Goal: Task Accomplishment & Management: Use online tool/utility

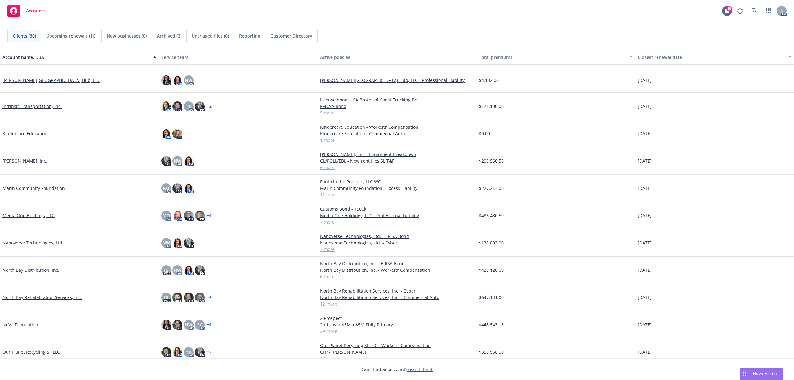
scroll to position [206, 0]
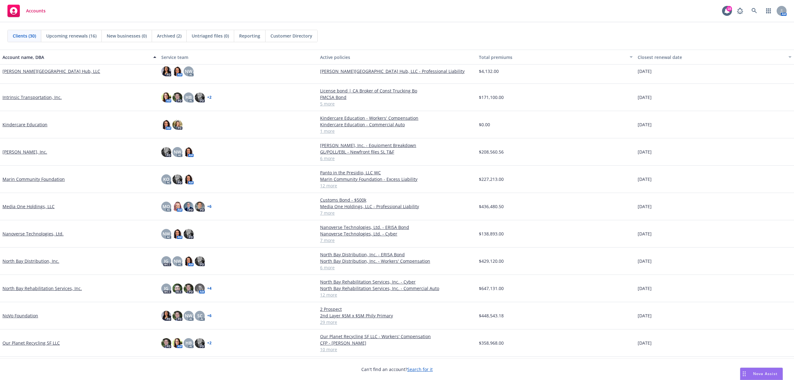
click at [38, 262] on link "North Bay Distribution, Inc." at bounding box center [30, 261] width 57 height 7
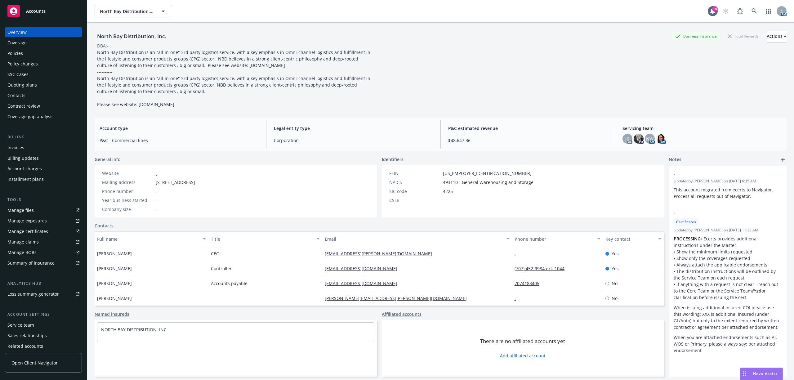
click at [19, 51] on div "Policies" at bounding box center [15, 53] width 16 height 10
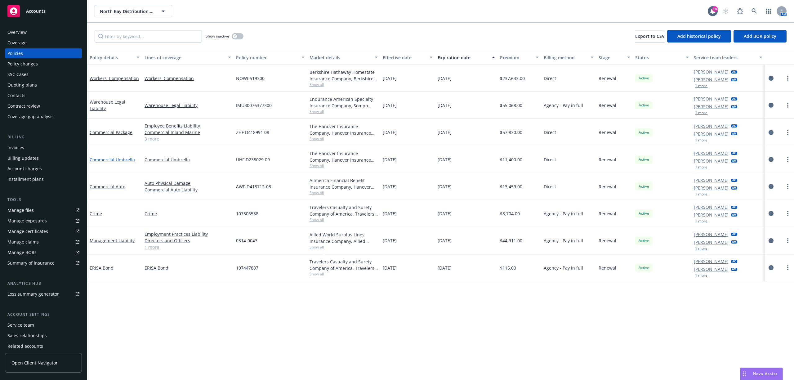
click at [118, 159] on link "Commercial Umbrella" at bounding box center [112, 160] width 45 height 6
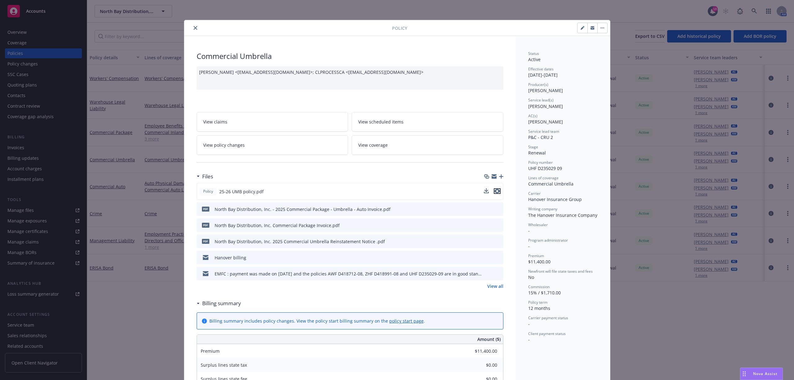
click at [494, 192] on icon "preview file" at bounding box center [497, 191] width 6 height 4
click at [193, 28] on icon "close" at bounding box center [195, 28] width 4 height 4
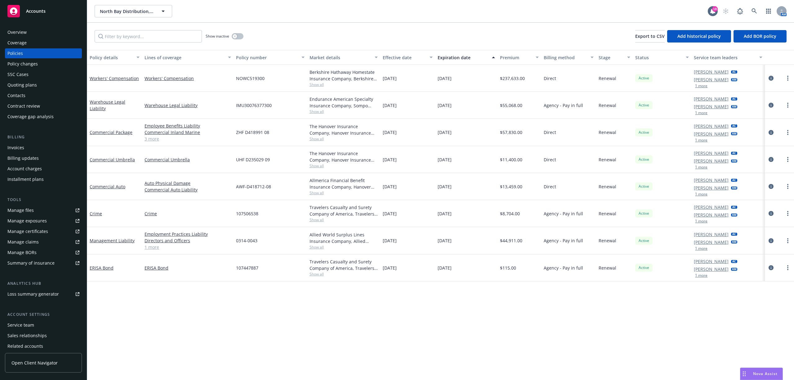
click at [16, 84] on div "Quoting plans" at bounding box center [21, 85] width 29 height 10
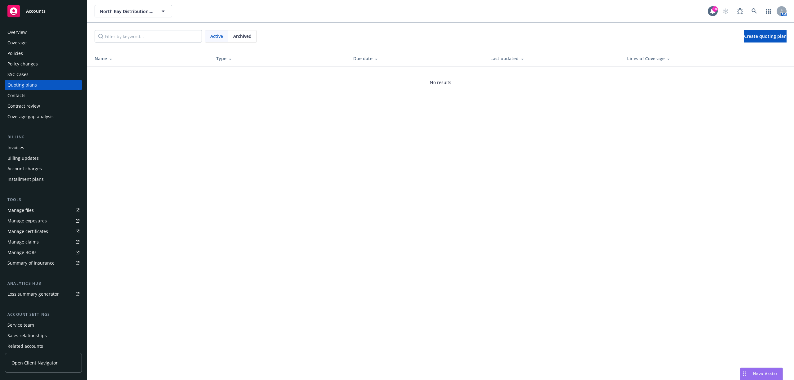
click at [21, 55] on div "Policies" at bounding box center [15, 53] width 16 height 10
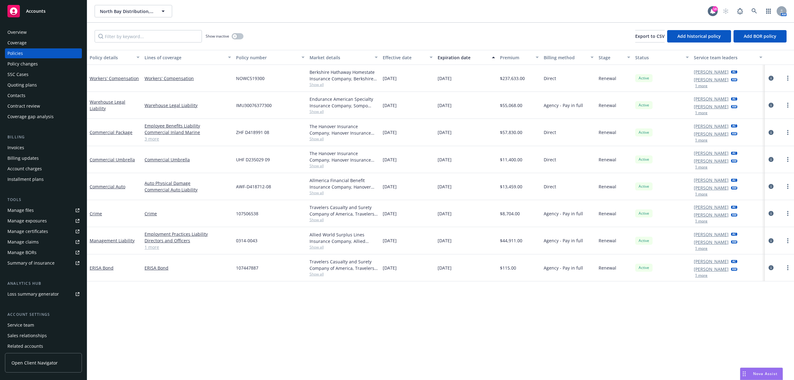
click at [20, 63] on div "Policy changes" at bounding box center [22, 64] width 30 height 10
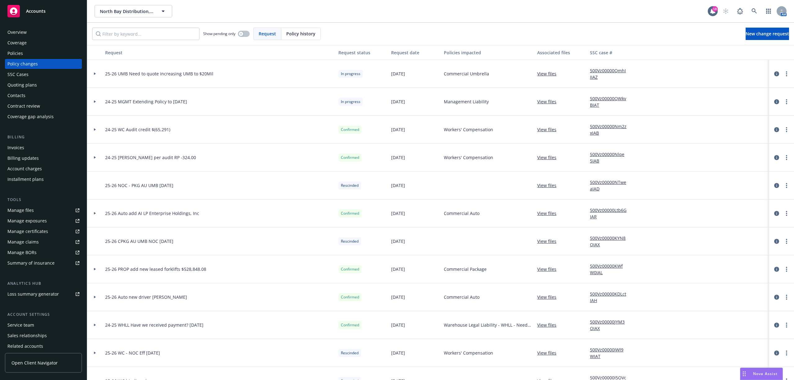
click at [543, 74] on link "View files" at bounding box center [549, 73] width 24 height 7
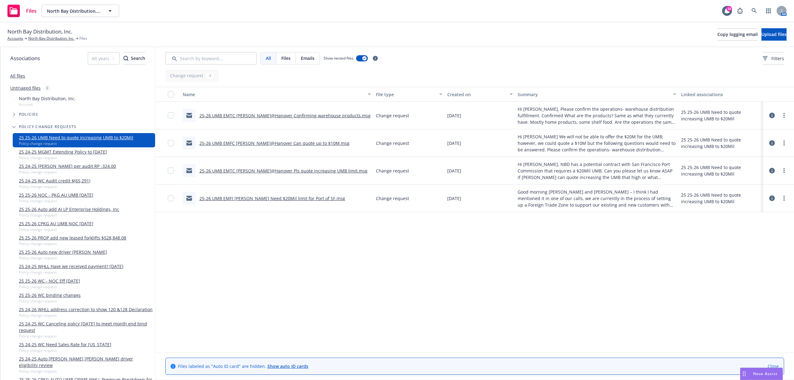
click at [761, 31] on body "Files North Bay Distribution, Inc. North Bay Distribution, Inc. 18 AM North Bay…" at bounding box center [397, 190] width 794 height 380
click at [765, 34] on span "Upload files" at bounding box center [773, 34] width 25 height 6
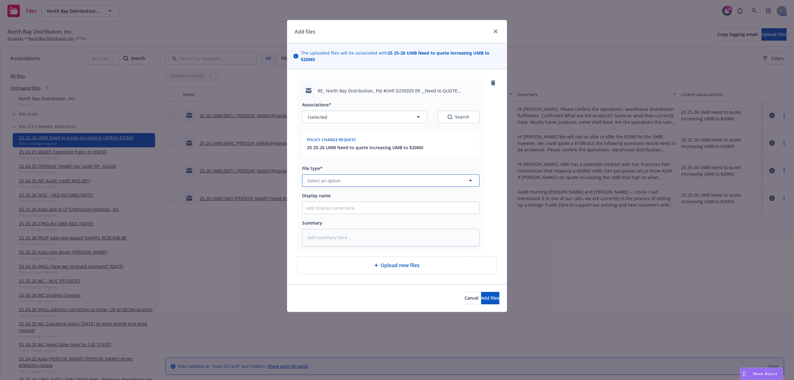
click at [357, 184] on button "Select an option" at bounding box center [390, 180] width 177 height 12
type input "change"
type textarea "x"
type input "2"
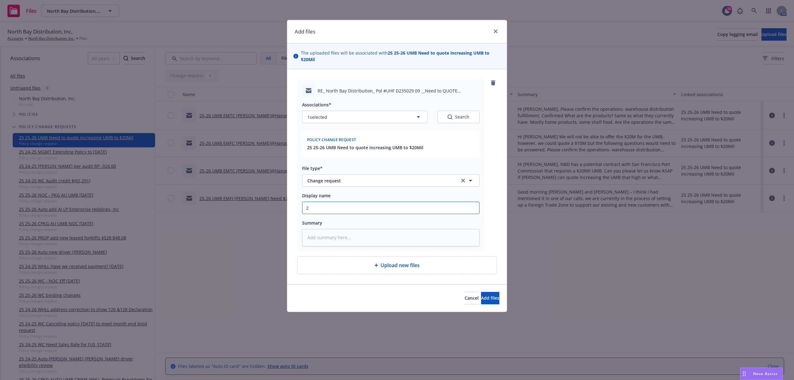
type textarea "x"
type input "25"
type textarea "x"
type input "25-"
type textarea "x"
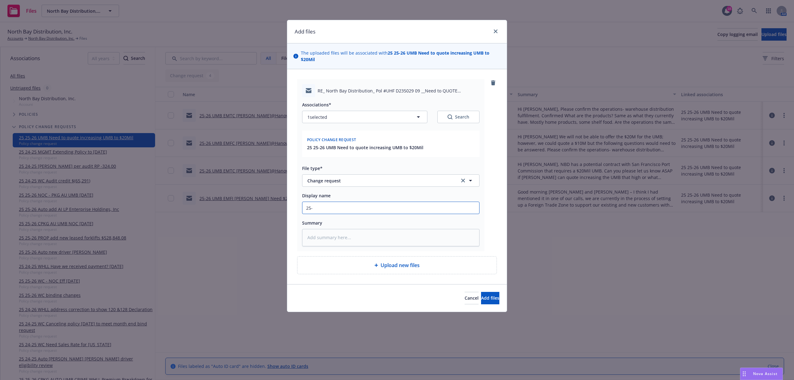
type input "25-2"
type textarea "x"
type input "25-26"
type textarea "x"
type input "25-26"
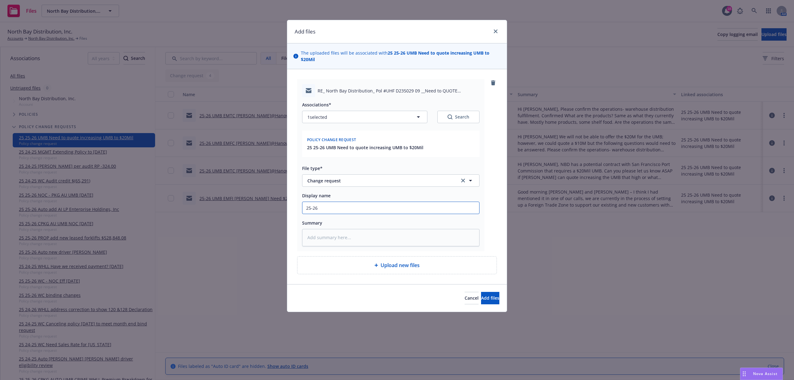
type textarea "x"
type input "25-26 U"
type textarea "x"
type input "25-26 UM"
type textarea "x"
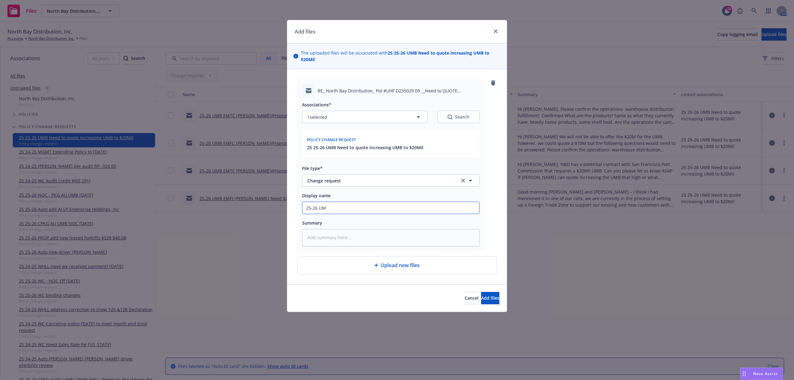
type input "25-26 UMB"
type textarea "x"
type input "25-26 UMB"
type textarea "x"
type input "25-26 UMB E"
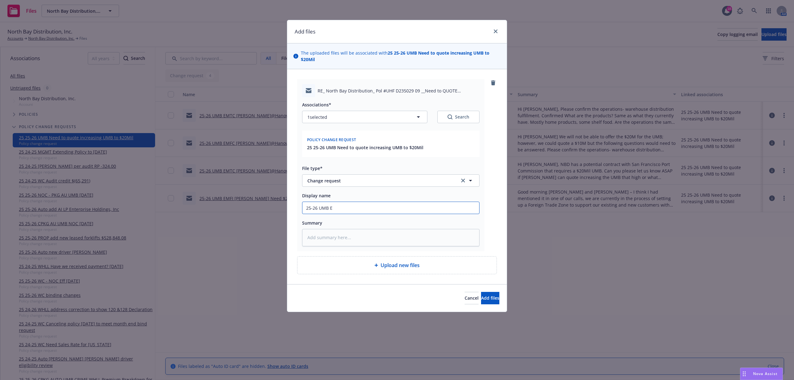
type textarea "x"
type input "25-26 UMB EM"
type textarea "x"
type input "25-26 UMB EMF"
type textarea "x"
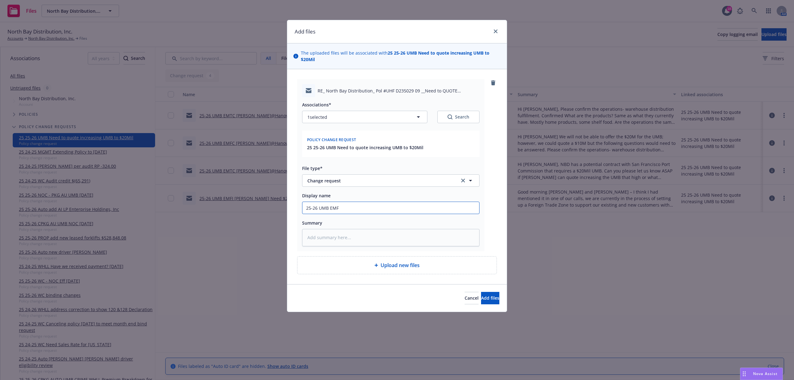
type input "25-26 UMB EMFC"
type textarea "x"
type input "25-26 UMB EMFC"
type textarea "x"
type input "25-26 UMB EMFC E"
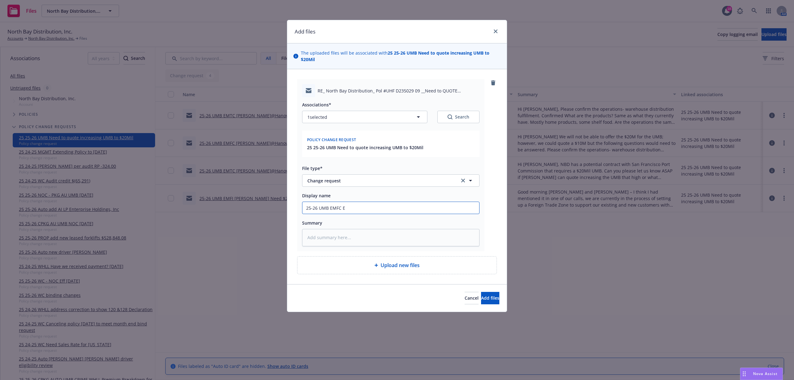
type textarea "x"
type input "25-26 UMB EMFC Es"
type textarea "x"
type input "25-26 UMB EMFC Esm"
type textarea "x"
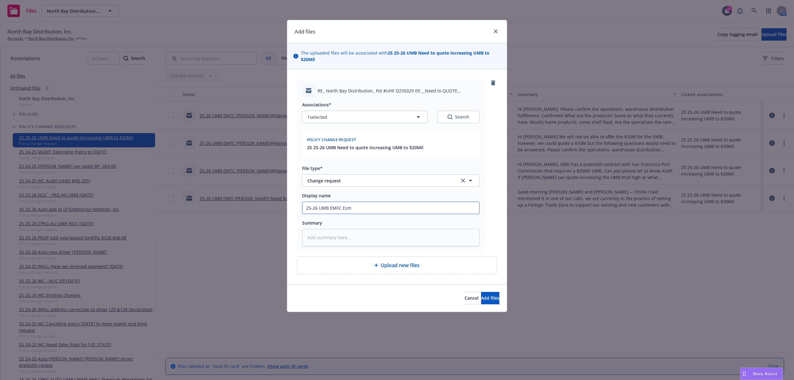
type input "25-26 UMB EMFC Esme"
type textarea "x"
type input "25-26 UMB EMFC Esmer"
type textarea "x"
type input "25-26 UMB EMFC Esmera"
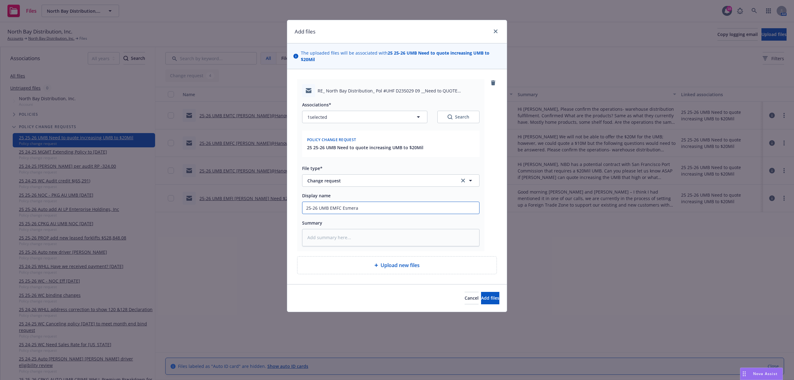
type textarea "x"
type input "25-26 UMB EMFC Esmeral"
type textarea "x"
type input "25-26 UMB EMFC Esmerald"
type textarea "x"
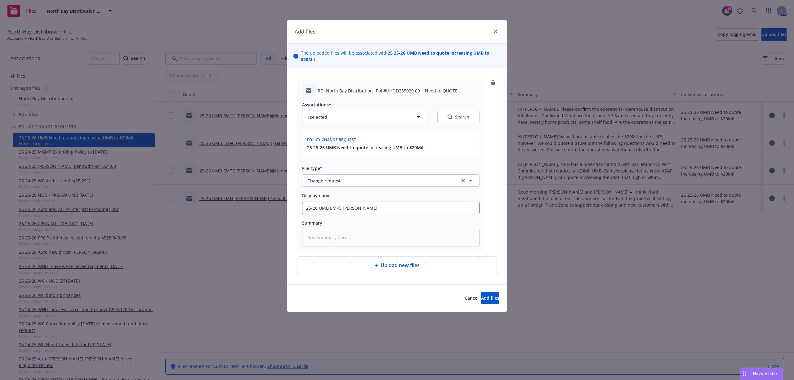
type input "25-26 UMB EMFC Esmeralda"
type textarea "x"
type input "25-26 UMB EMFC Esmeralda@"
type textarea "x"
type input "25-26 UMB EMFC Esmeralda@H"
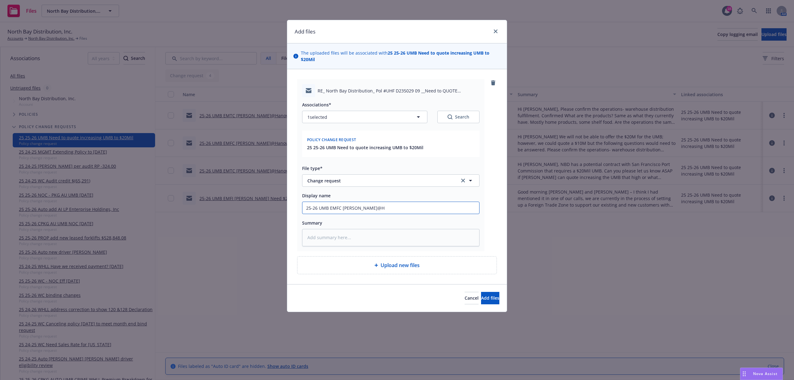
type textarea "x"
type input "25-26 UMB EMFC Esmeralda@Ha"
type textarea "x"
type input "25-26 UMB EMFC Esmeralda@Han"
type textarea "x"
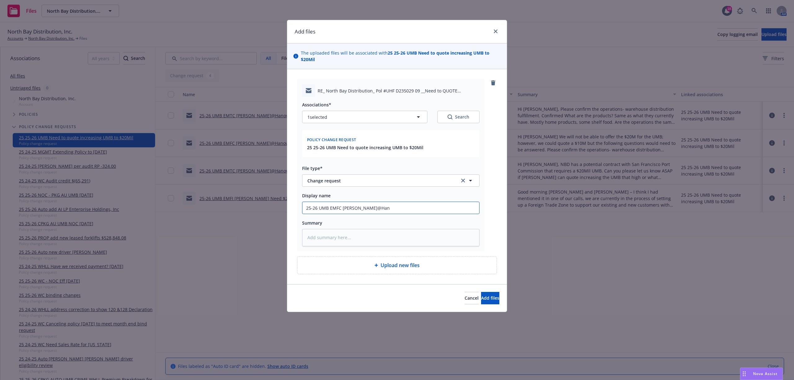
type input "25-26 UMB EMFC Esmeralda@Hano"
type textarea "x"
type input "25-26 UMB EMFC Esmeralda@Hanov"
type textarea "x"
type input "25-26 UMB EMFC Esmeralda@Hanove"
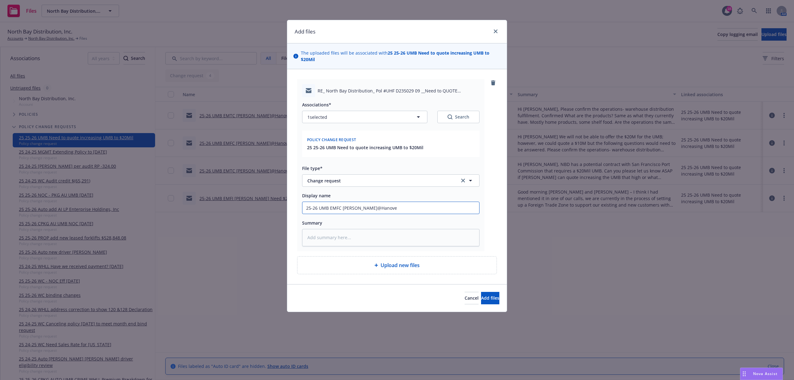
type textarea "x"
type input "25-26 UMB EMFC Esmeralda@Hanover"
type textarea "x"
type input "25-26 UMB EMFC Esmeralda@Hanover"
type textarea "x"
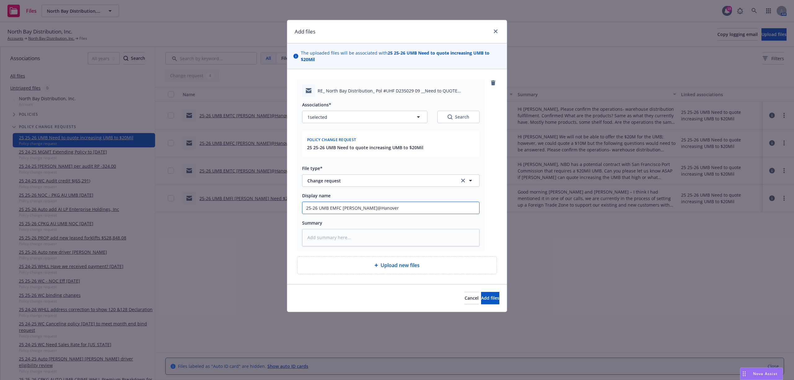
type input "25-26 UMB EMFC Esmeralda@Hanover Q"
type textarea "x"
type input "25-26 UMB EMFC Esmeralda@Hanover QW"
type textarea "x"
type input "25-26 UMB EMFC Esmeralda@Hanover QWu"
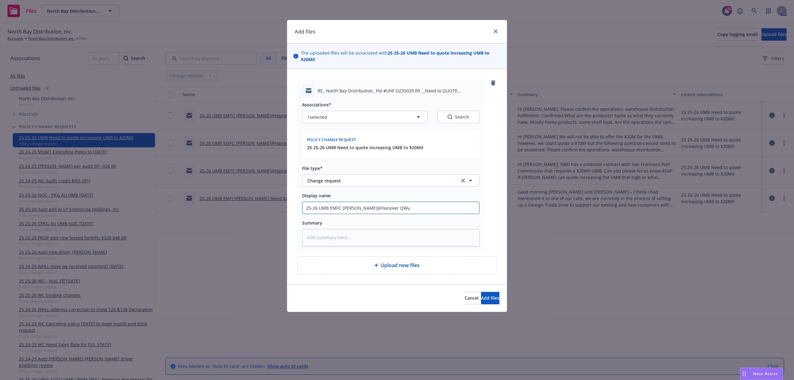
type textarea "x"
type input "25-26 UMB EMFC Esmeralda@Hanover QW"
type textarea "x"
type input "25-26 UMB EMFC Esmeralda@Hanover Qu"
type textarea "x"
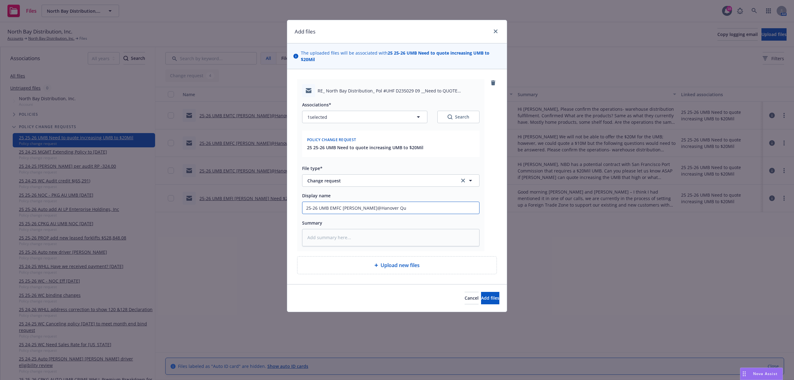
type input "25-26 UMB EMFC Esmeralda@Hanover Qui"
type textarea "x"
type input "25-26 UMB EMFC Esmeralda@Hanover Quio"
type textarea "x"
type input "25-26 UMB EMFC Esmeralda@Hanover Qui"
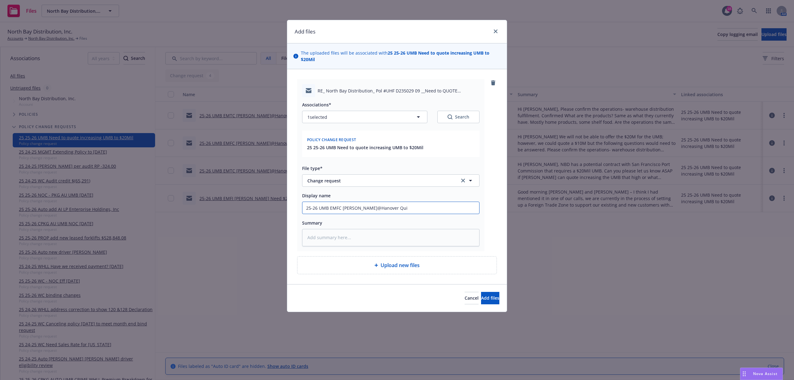
type textarea "x"
type input "25-26 UMB EMFC Esmeralda@Hanover Qu"
type textarea "x"
type input "25-26 UMB EMFC Esmeralda@Hanover Quo"
type textarea "x"
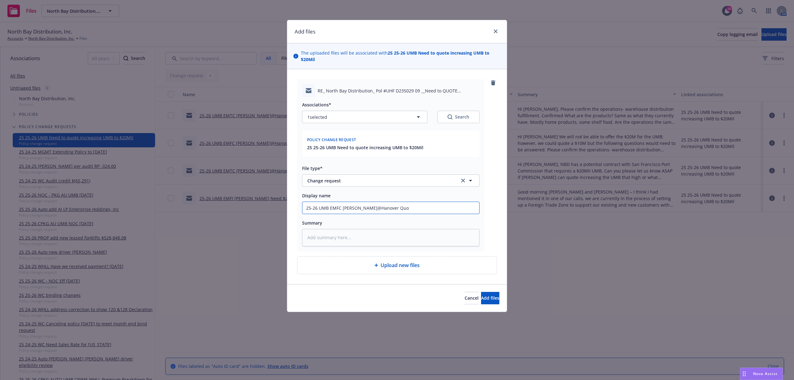
type input "25-26 UMB EMFC Esmeralda@Hanover Quot"
type textarea "x"
type input "25-26 UMB EMFC Esmeralda@Hanover Quote"
type textarea "x"
type input "25-26 UMB EMFC Esmeralda@Hanover Quote"
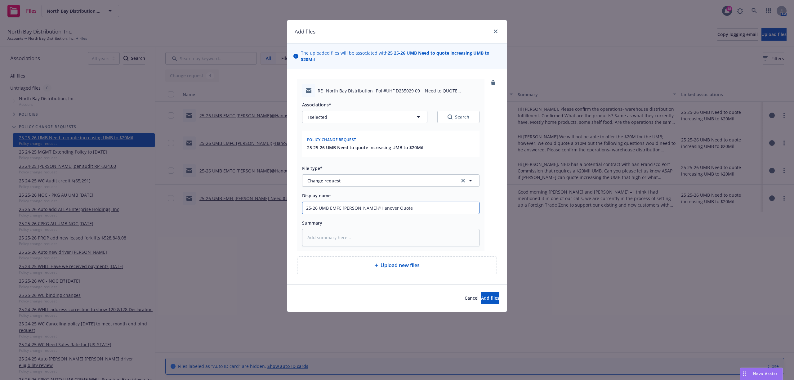
type textarea "x"
type input "25-26 UMB EMFC Esmeralda@Hanover Quote t"
type textarea "x"
type input "25-26 UMB EMFC Esmeralda@Hanover Quote to"
type textarea "x"
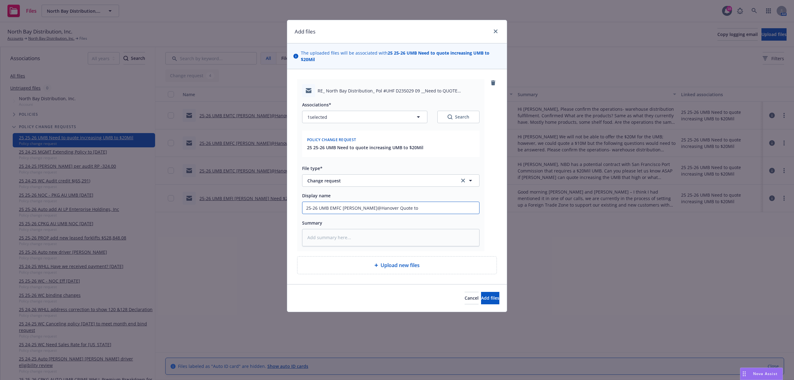
type input "25-26 UMB EMFC Esmeralda@Hanover Quote to"
type textarea "x"
type input "25-26 UMB EMFC Esmeralda@Hanover Quote to i"
type textarea "x"
type input "25-26 UMB EMFC Esmeralda@Hanover Quote to in"
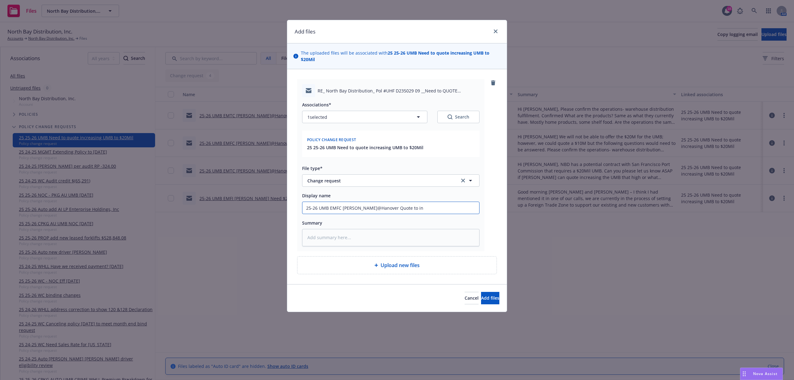
type textarea "x"
type input "25-26 UMB EMFC Esmeralda@Hanover Quote to inc"
type textarea "x"
type input "25-26 UMB EMFC Esmeralda@Hanover Quote to incr"
type textarea "x"
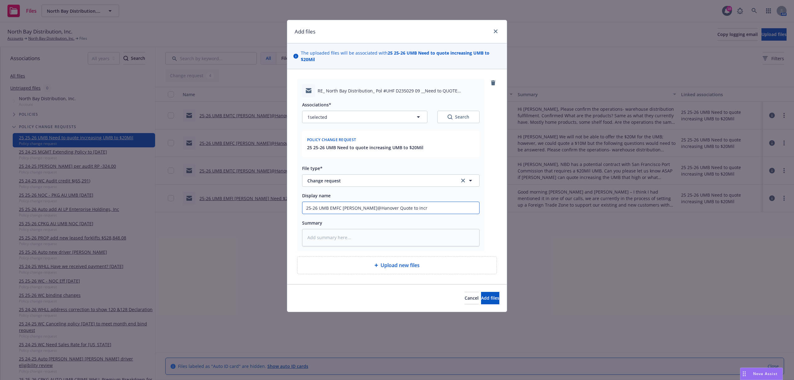
type input "25-26 UMB EMFC Esmeralda@Hanover Quote to incre"
type textarea "x"
type input "25-26 UMB EMFC Esmeralda@Hanover Quote to increa"
type textarea "x"
type input "25-26 UMB EMFC Esmeralda@Hanover Quote to increas"
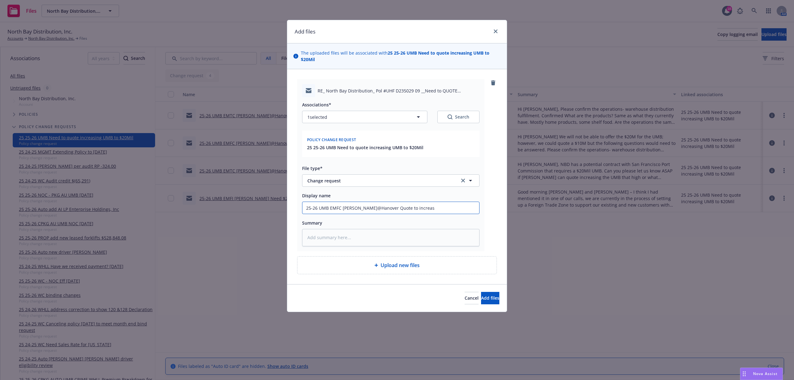
type textarea "x"
type input "25-26 UMB EMFC Esmeralda@Hanover Quote to increase"
type textarea "x"
type input "25-26 UMB EMFC Esmeralda@Hanover Quote to increase"
type textarea "x"
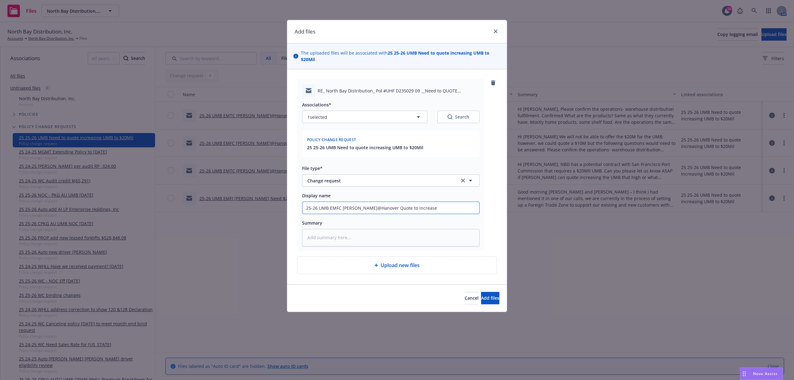
type input "25-26 UMB EMFC Esmeralda@Hanover Quote to increase l"
type textarea "x"
type input "25-26 UMB EMFC Esmeralda@Hanover Quote to increase li"
type textarea "x"
type input "25-26 UMB EMFC Esmeralda@Hanover Quote to increase lim"
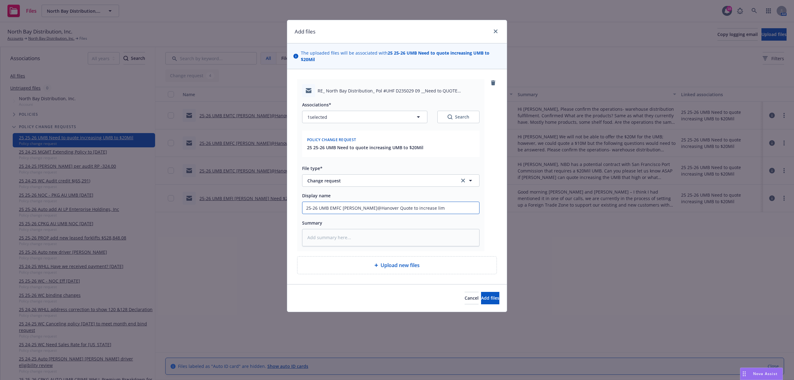
type textarea "x"
type input "25-26 UMB EMFC Esmeralda@Hanover Quote to increase limi"
type textarea "x"
type input "25-26 UMB EMFC Esmeralda@Hanover Quote to increase limit"
type textarea "x"
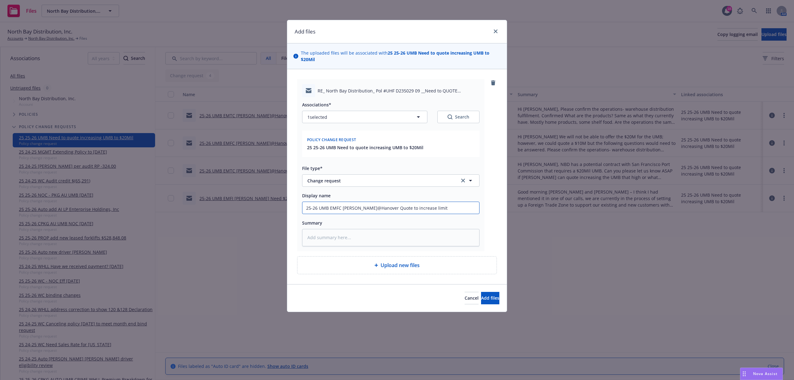
type input "25-26 UMB EMFC Esmeralda@Hanover Quote to increase limit"
type textarea "x"
type input "25-26 UMB EMFC Esmeralda@Hanover Quote to increase limit t"
type textarea "x"
type input "25-26 UMB EMFC Esmeralda@Hanover Quote to increase limit to"
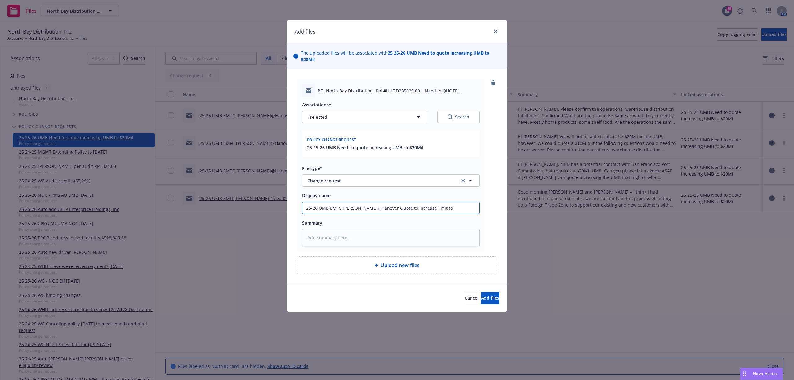
type textarea "x"
type input "25-26 UMB EMFC Esmeralda@Hanover Quote to increase limit to"
type textarea "x"
type input "25-26 UMB EMFC Esmeralda@Hanover Quote to increase limit to $"
type textarea "x"
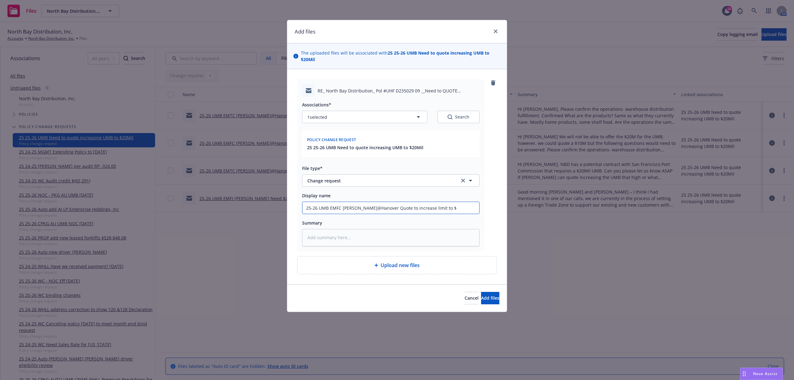
type input "25-26 UMB EMFC Esmeralda@Hanover Quote to increase limit to $1"
type textarea "x"
type input "25-26 UMB EMFC Esmeralda@Hanover Quote to increase limit to $10"
type textarea "x"
type input "25-26 UMB EMFC Esmeralda@Hanover Quote to increase limit to $10M"
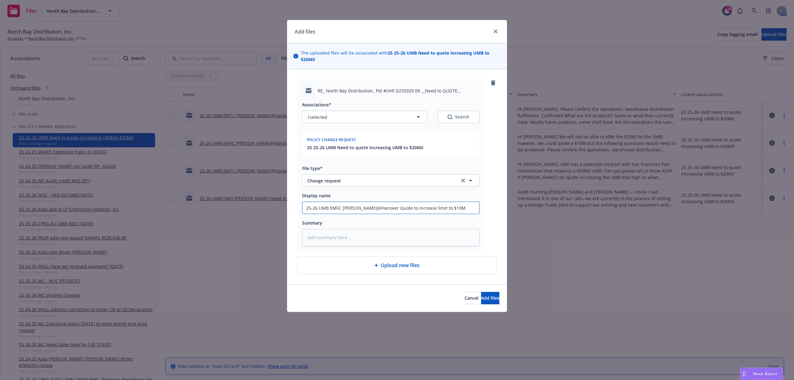
type textarea "x"
type input "25-26 UMB EMFC Esmeralda@Hanover Quote to increase limit to $10Mi"
type textarea "x"
type input "25-26 UMB EMFC Esmeralda@Hanover Quote to increase limit to $10Mil"
paste textarea "Hi Samantha Please see quote below Effective 8/18/2025 Increased UMB limit to $…"
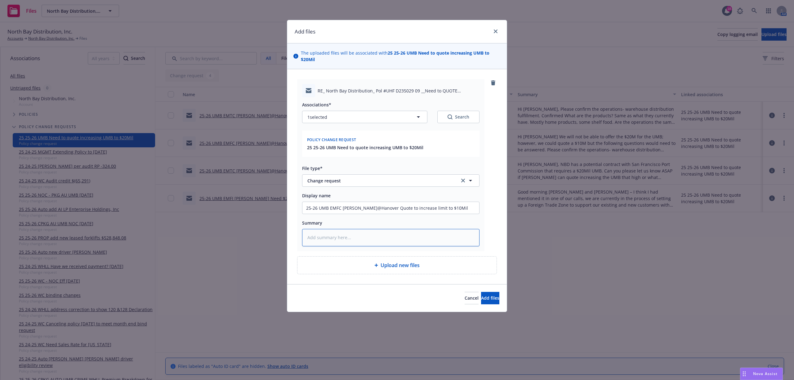
type textarea "x"
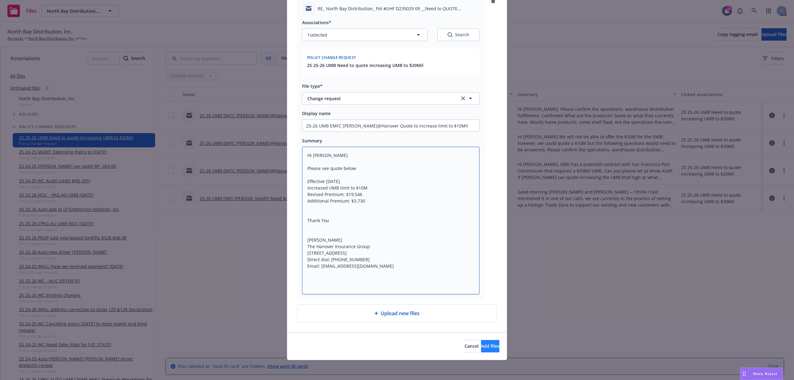
type textarea "Hi Samantha Please see quote below Effective 8/18/2025 Increased UMB limit to $…"
click at [482, 342] on button "Add files" at bounding box center [490, 346] width 18 height 12
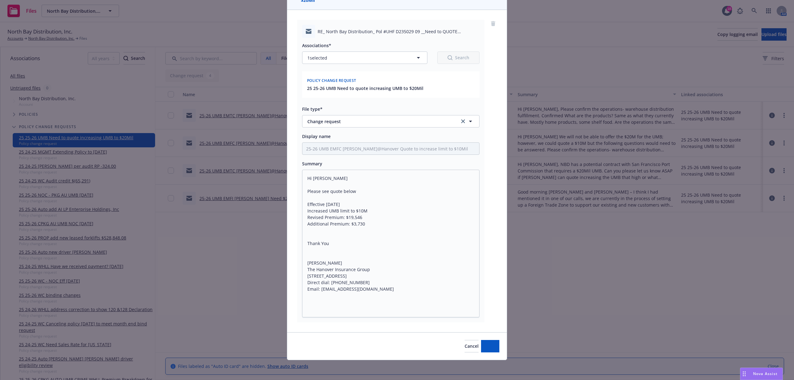
scroll to position [60, 0]
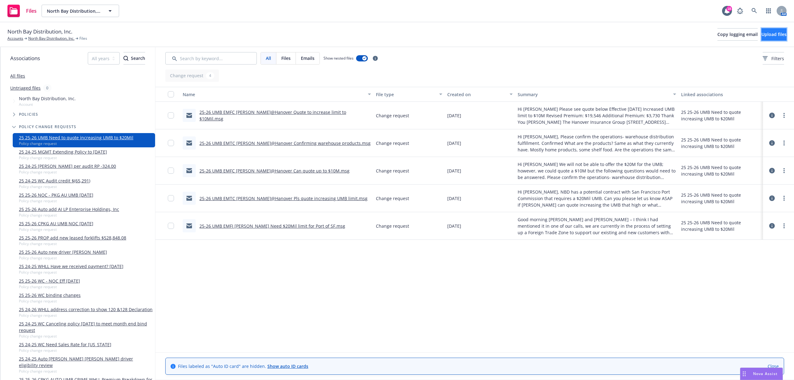
click at [765, 31] on button "Upload files" at bounding box center [773, 34] width 25 height 12
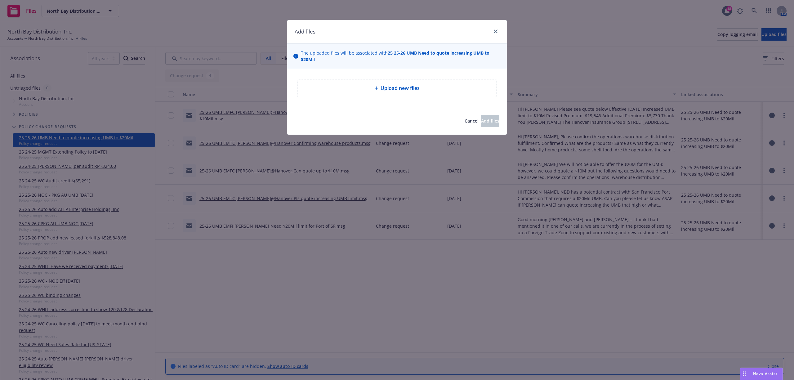
type textarea "x"
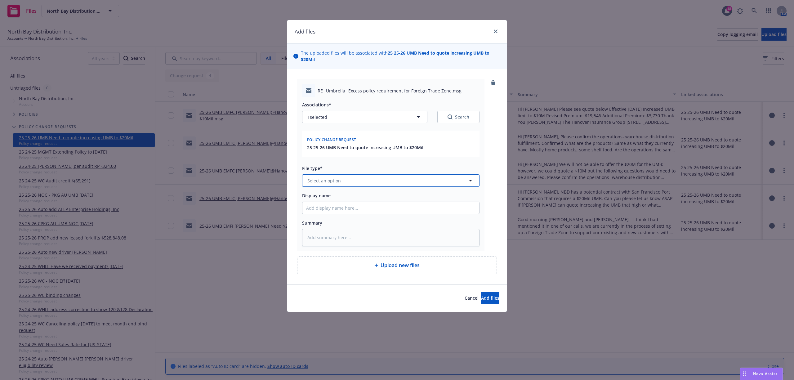
click at [358, 180] on button "Select an option" at bounding box center [390, 180] width 177 height 12
type input "change"
type textarea "x"
type input "2"
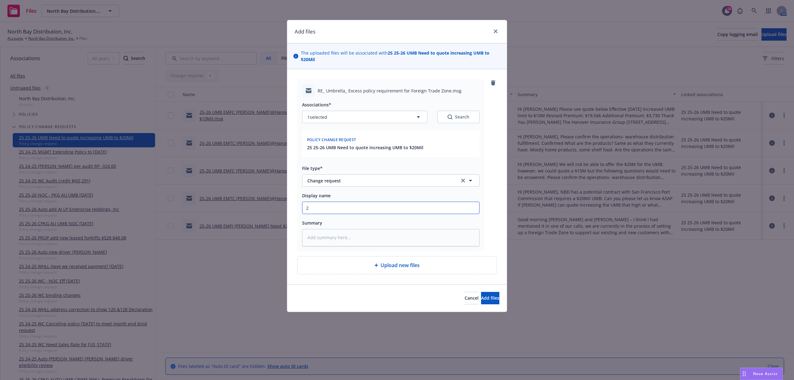
type textarea "x"
type input "25"
type textarea "x"
type input "25-"
type textarea "x"
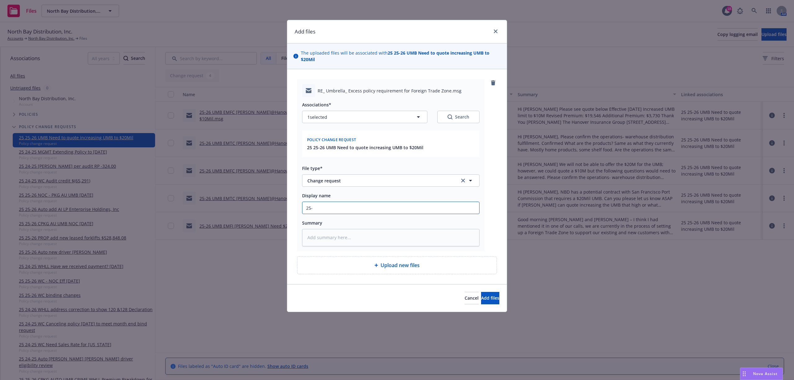
type input "25-2"
type textarea "x"
type input "25-26"
type textarea "x"
type input "25-26"
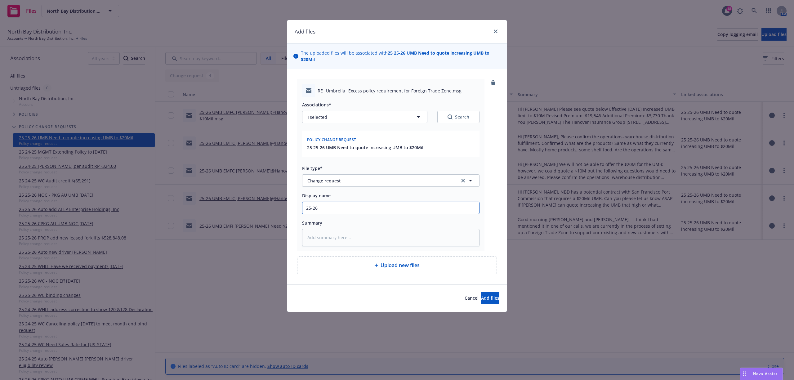
type textarea "x"
type input "25-26 U"
type textarea "x"
type input "25-26 UM"
type textarea "x"
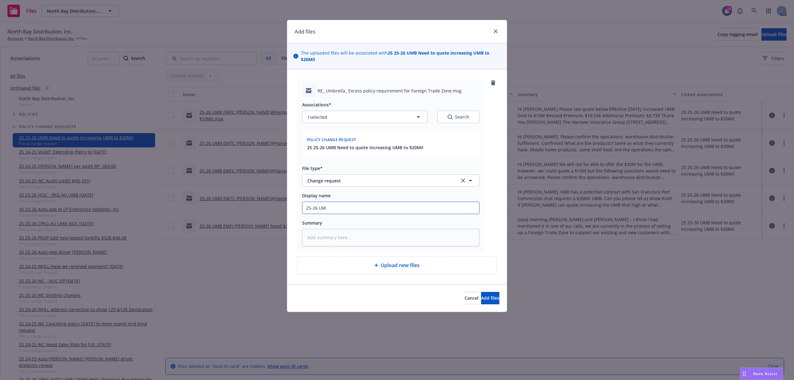
type input "25-26 UMB"
type textarea "x"
type input "25-26 UMB"
type textarea "x"
type input "25-26 UMB E"
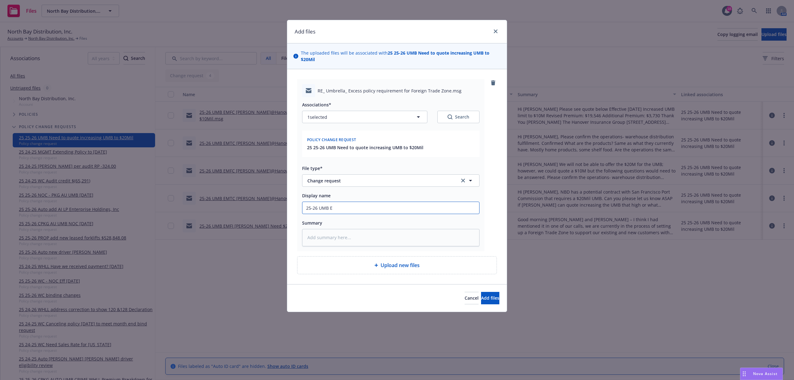
type textarea "x"
type input "25-26 UMB EM"
type textarea "x"
type input "25-26 UMB EMT"
type textarea "x"
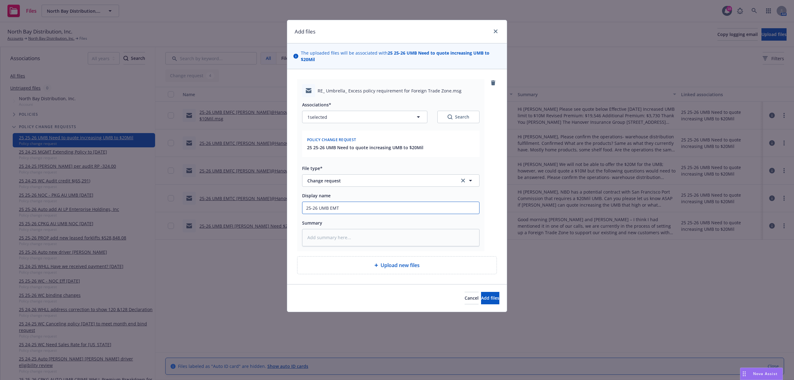
type input "25-26 UMB EMTI"
type textarea "x"
type input "25-26 UMB EMTI"
type textarea "x"
type input "25-26 UMB EMTI D"
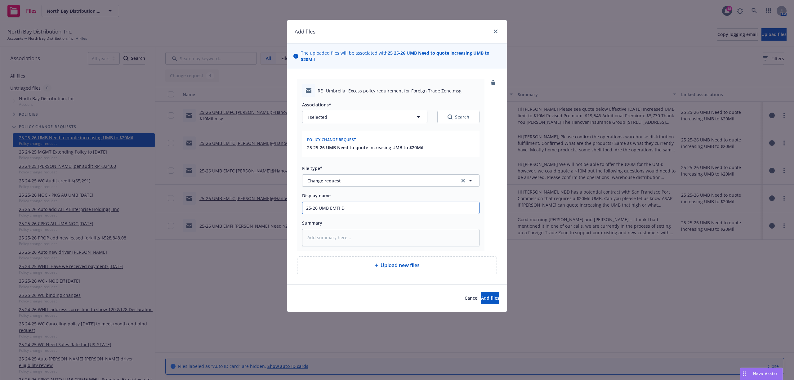
type textarea "x"
type input "25-26 UMB EMTI Do"
type textarea "x"
type input "25-26 UMB EMTI Dom"
type textarea "x"
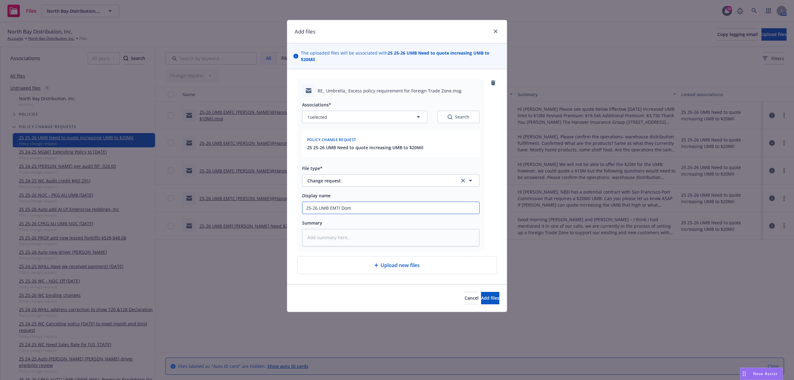
type input "25-26 UMB EMTI Domi"
type textarea "x"
type input "25-26 UMB EMTI Domin"
type textarea "x"
type input "25-26 UMB EMTI Domini"
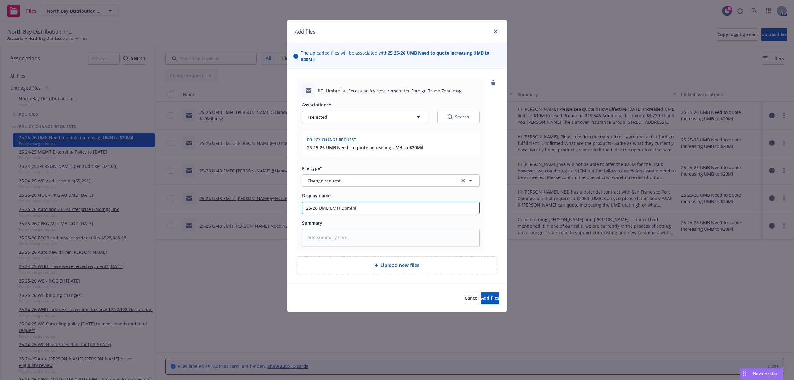
type textarea "x"
type input "25-26 UMB EMTI Dominik"
type textarea "x"
paste textarea "Hi Dominik, Little update for you on this. Received a quote from Hanover to inc…"
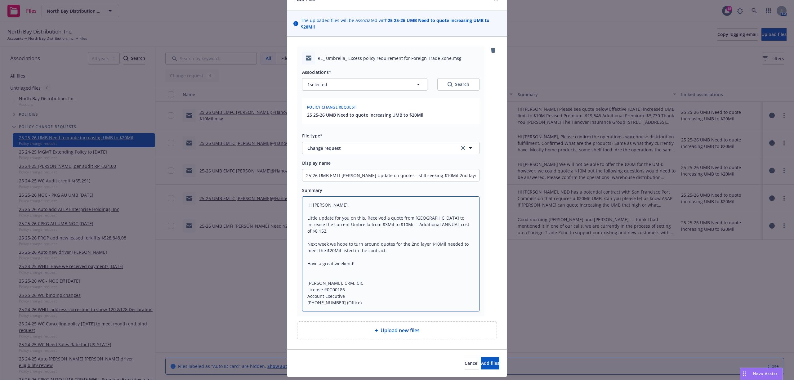
scroll to position [50, 0]
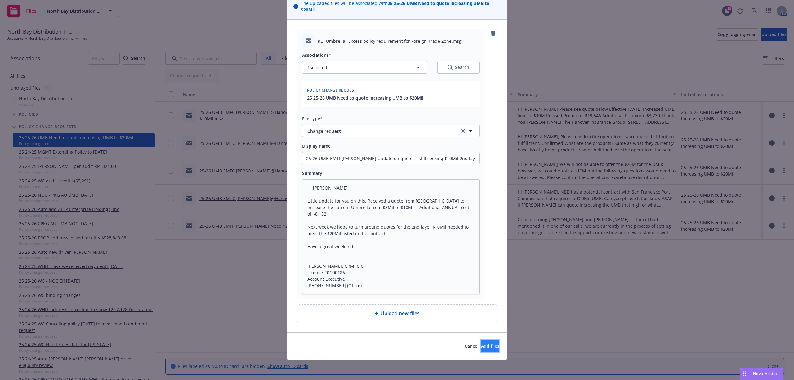
click at [481, 345] on span "Add files" at bounding box center [490, 346] width 18 height 6
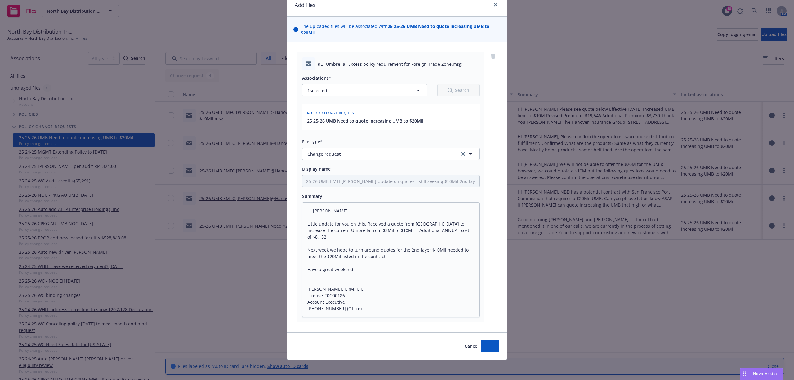
scroll to position [27, 0]
